Goal: Transaction & Acquisition: Book appointment/travel/reservation

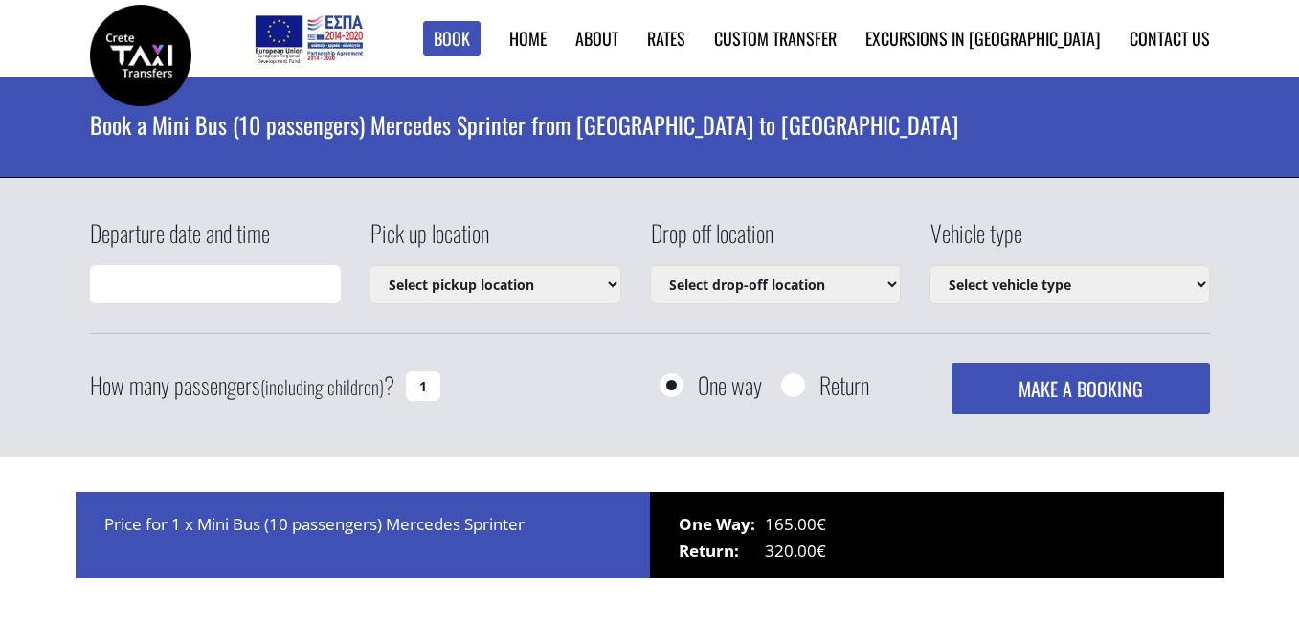
type input "[DATE] 20:28"
select select "542"
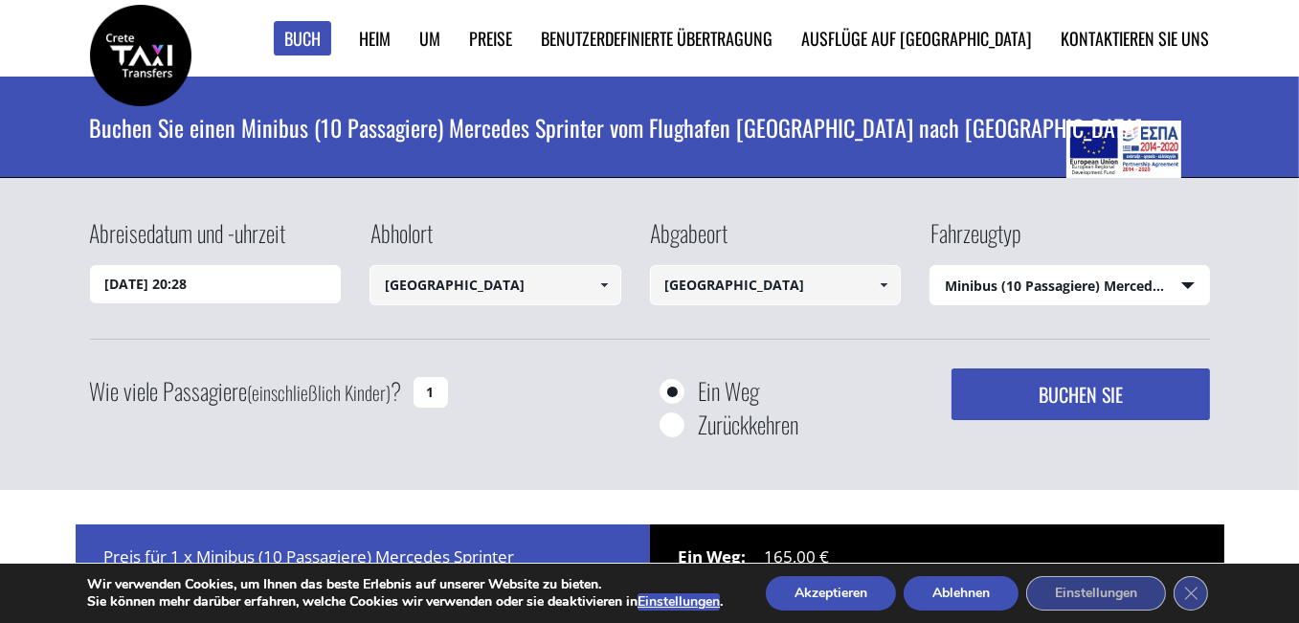
click at [432, 393] on input "1" at bounding box center [430, 392] width 34 height 31
type input "5"
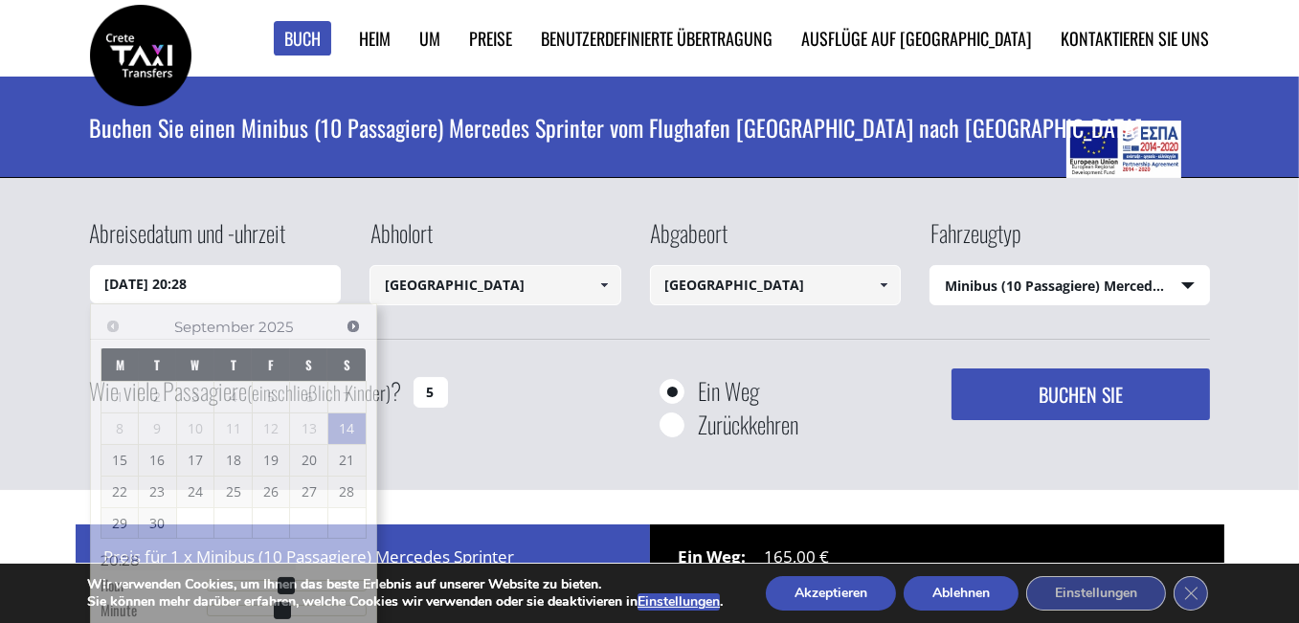
click at [253, 286] on input "14/09/2025 20:28" at bounding box center [216, 284] width 252 height 38
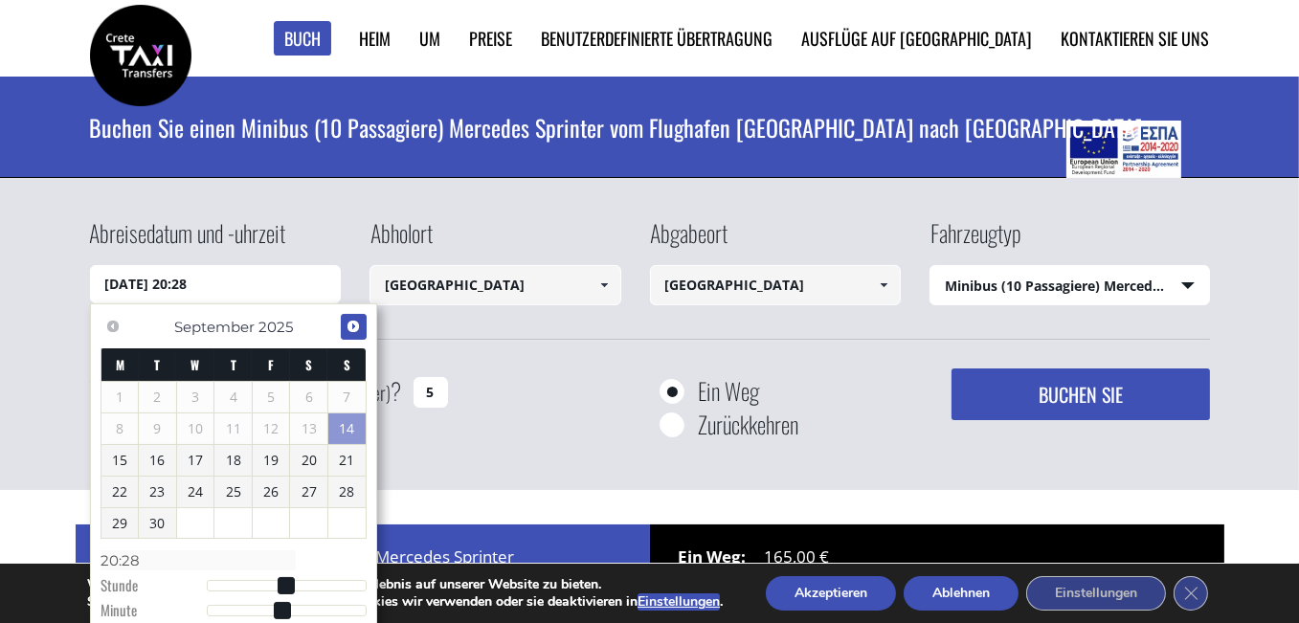
click at [349, 322] on span "Nächste" at bounding box center [352, 326] width 15 height 15
click at [349, 322] on span "Next" at bounding box center [352, 326] width 15 height 15
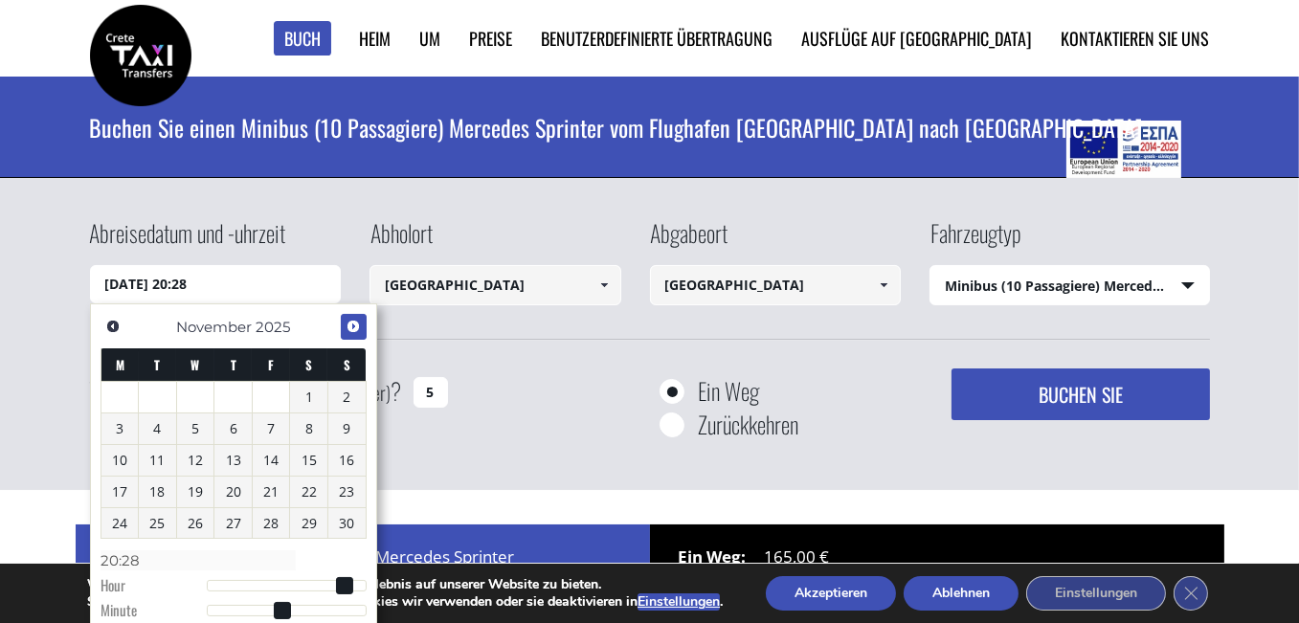
click at [349, 322] on span "Next" at bounding box center [352, 326] width 15 height 15
click at [349, 322] on span "Nächste" at bounding box center [352, 326] width 15 height 15
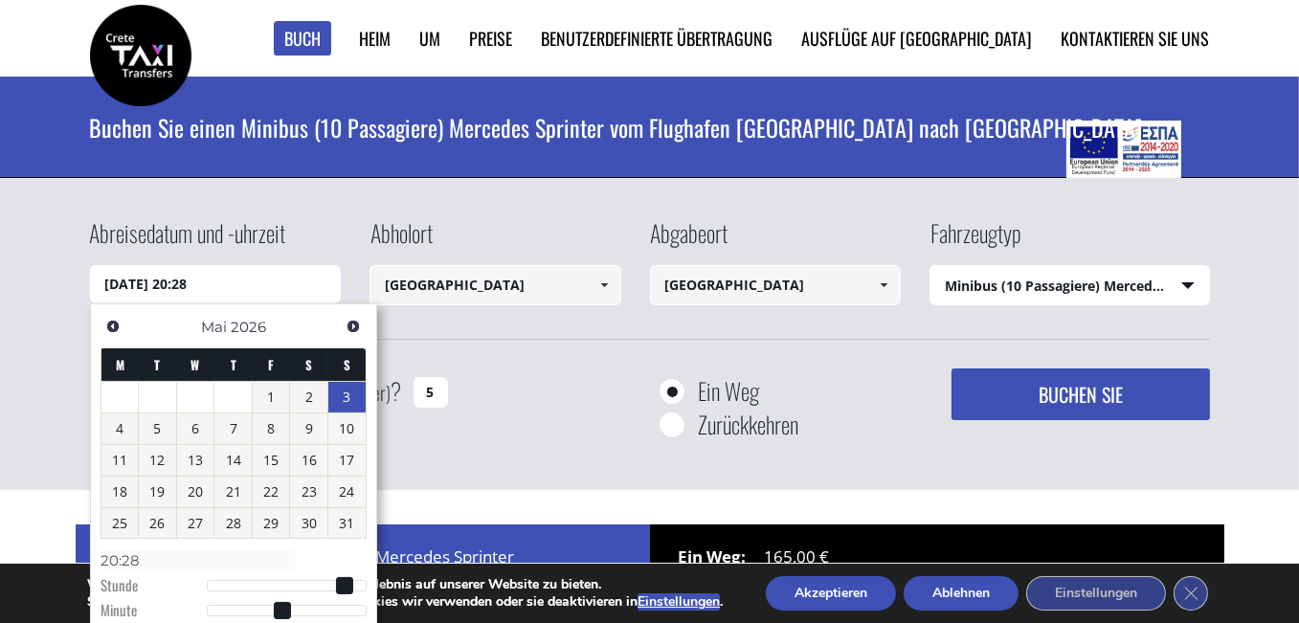
click at [346, 389] on font "3" at bounding box center [347, 397] width 8 height 18
type input "03/05/2026 01:00"
type input "01:00"
type input "03/05/2026 03:00"
type input "03:00"
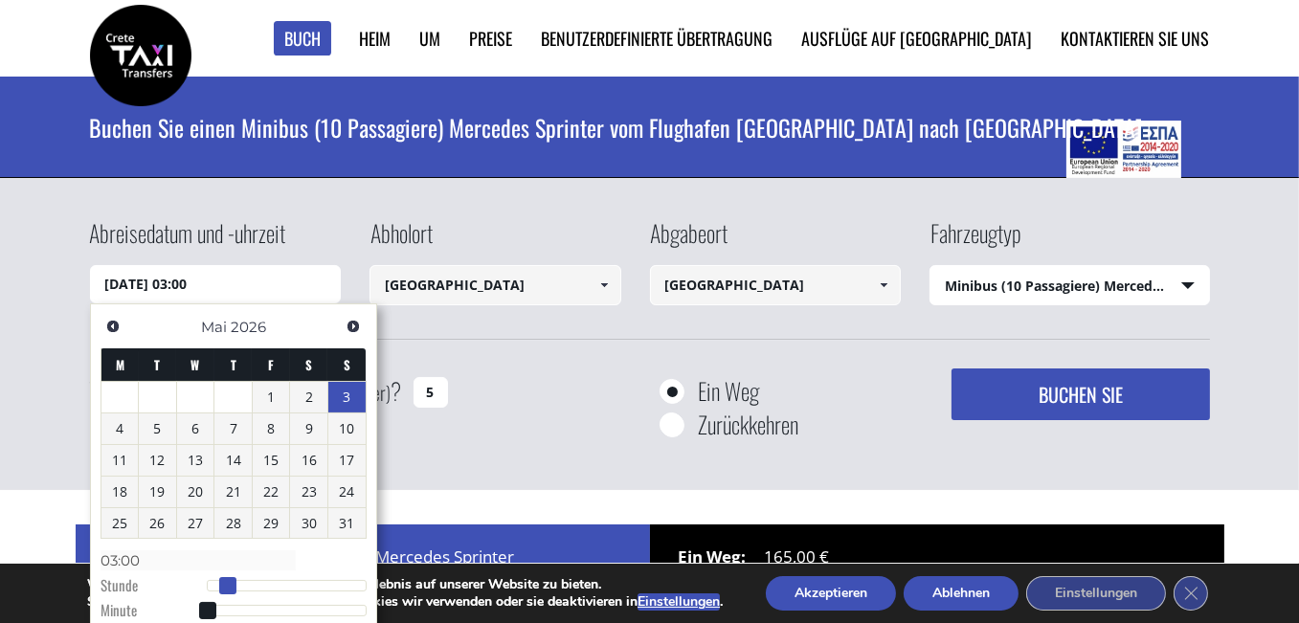
type input "03/05/2026 04:00"
type input "04:00"
type input "03/05/2026 05:00"
type input "05:00"
type input "03/05/2026 06:00"
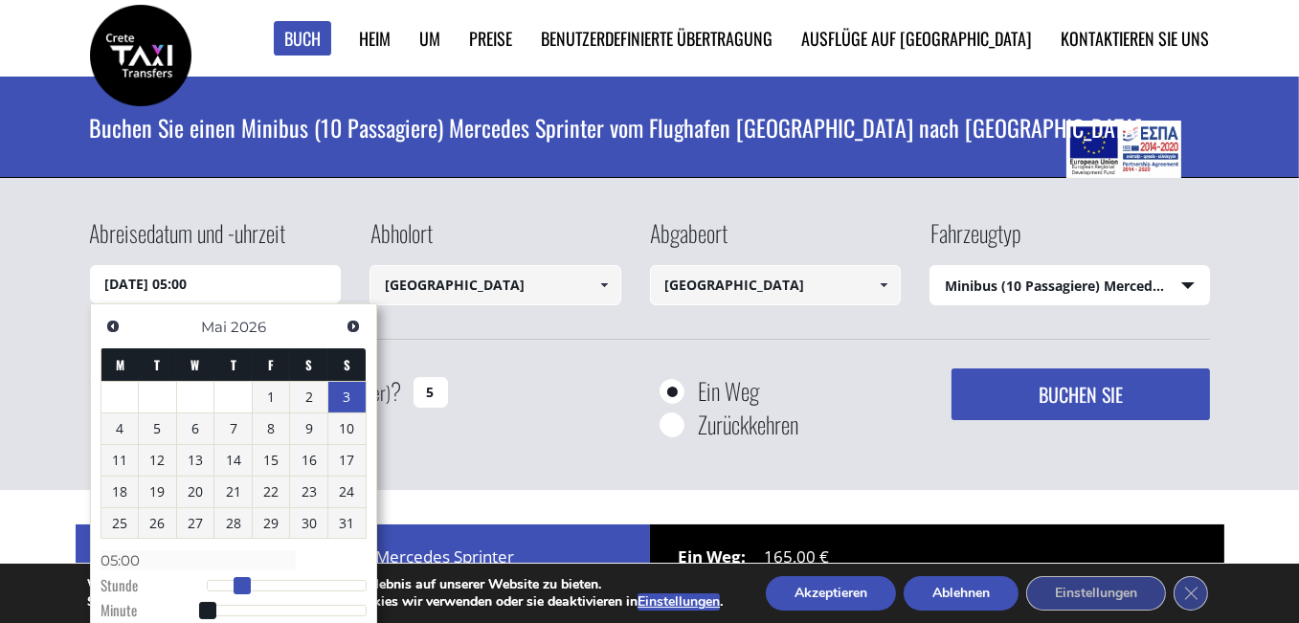
type input "06:00"
type input "03/05/2026 07:00"
type input "07:00"
type input "03/05/2026 08:00"
type input "08:00"
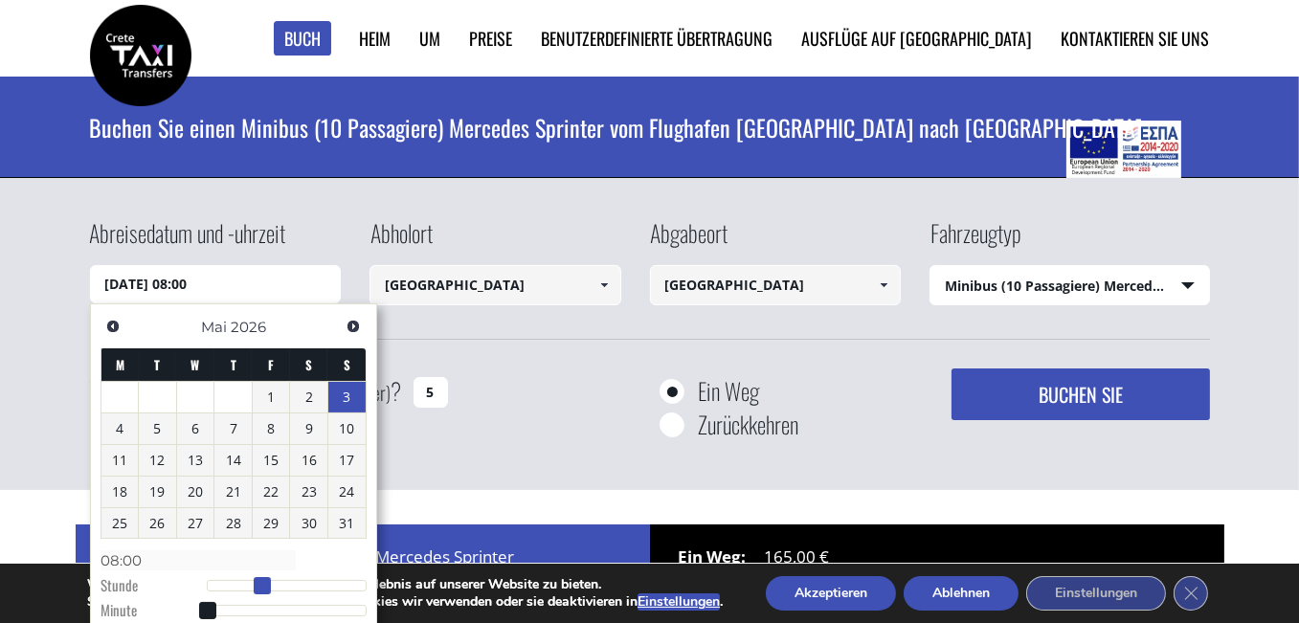
type input "03/05/2026 09:00"
type input "09:00"
type input "03/05/2026 10:00"
type input "10:00"
type input "03/05/2026 11:00"
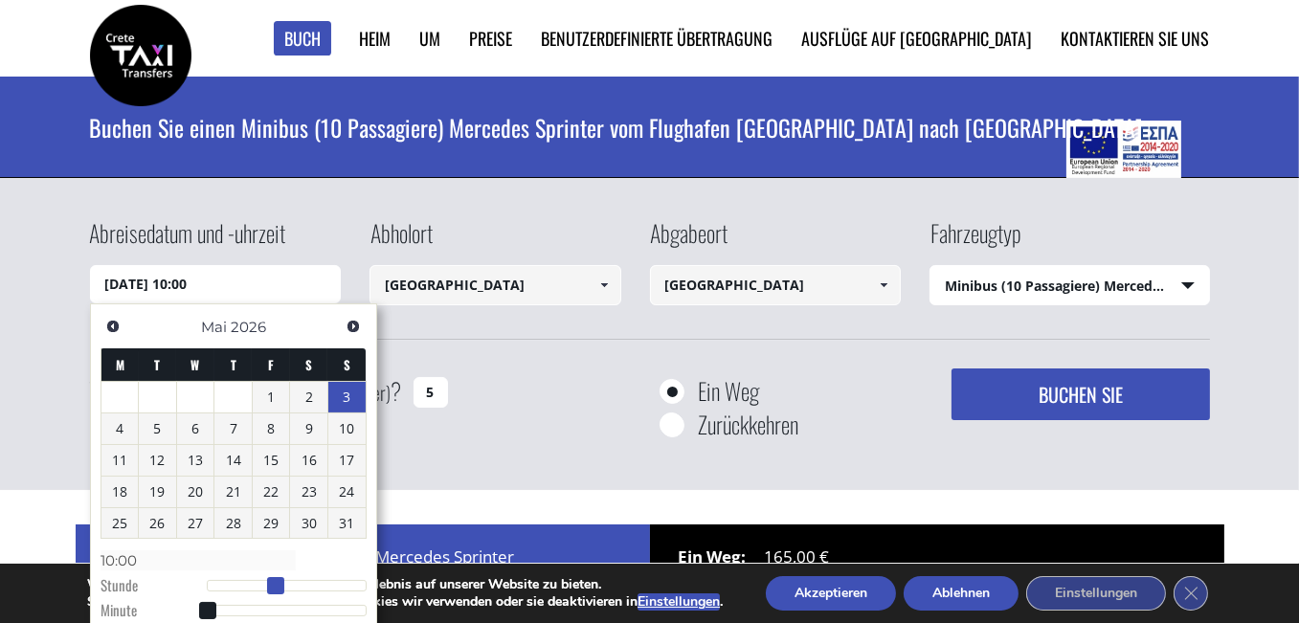
type input "11:00"
drag, startPoint x: 210, startPoint y: 577, endPoint x: 283, endPoint y: 584, distance: 74.0
click at [283, 584] on span at bounding box center [283, 585] width 17 height 17
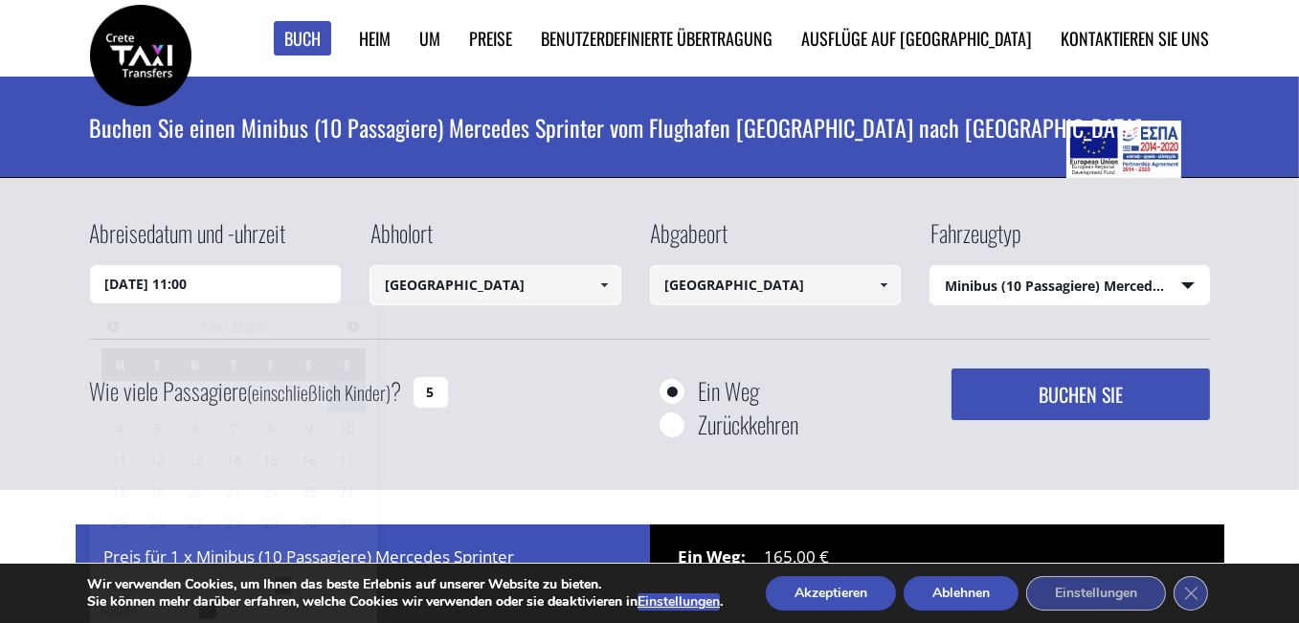
click at [1156, 383] on button "BUCHEN SIE" at bounding box center [1079, 394] width 257 height 52
